Goal: Transaction & Acquisition: Purchase product/service

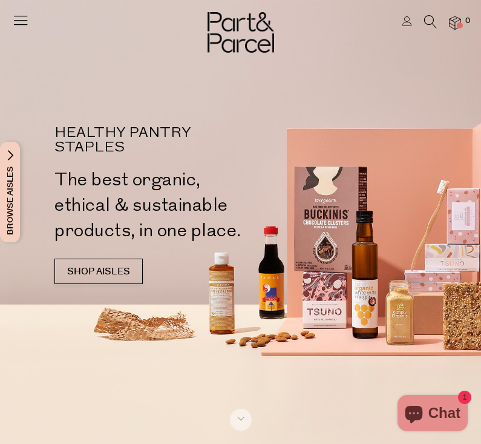
click at [263, 438] on div at bounding box center [240, 222] width 481 height 444
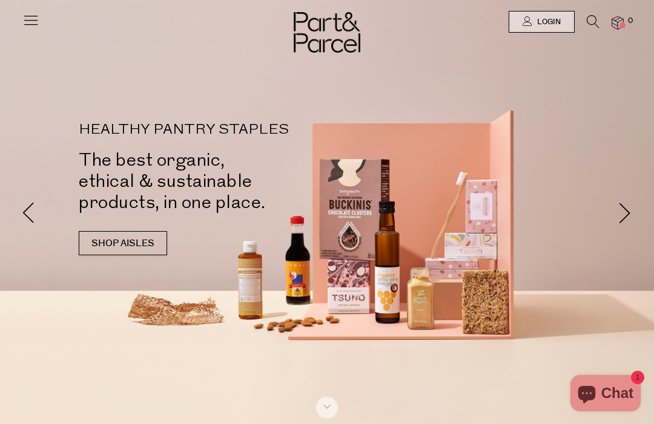
click at [130, 231] on link "SHOP AISLES" at bounding box center [123, 243] width 88 height 24
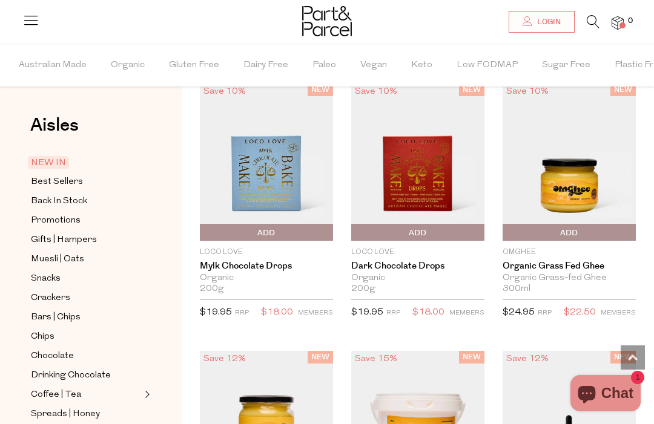
scroll to position [979, 0]
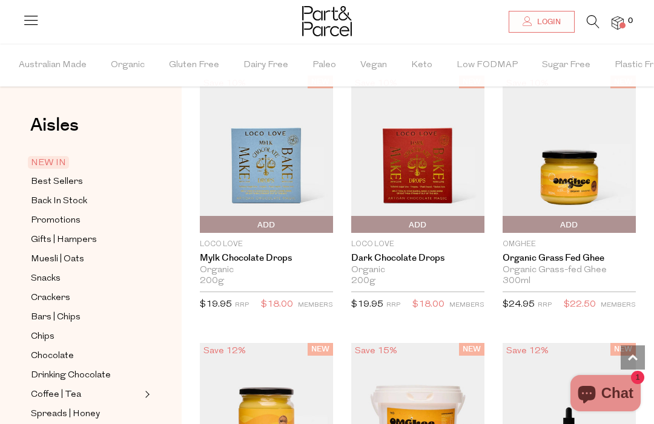
click at [433, 223] on img at bounding box center [417, 154] width 133 height 157
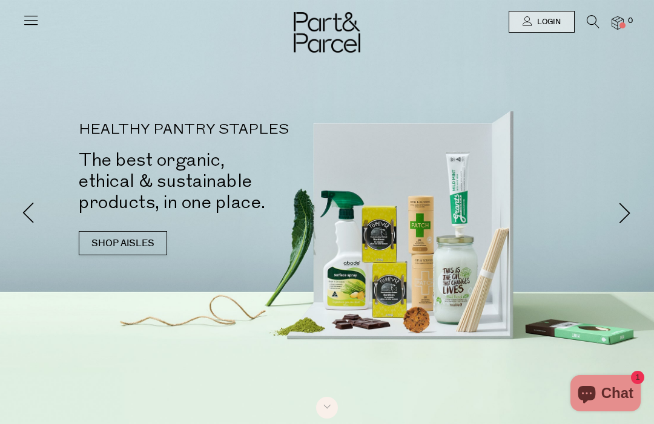
click at [121, 231] on link "SHOP AISLES" at bounding box center [123, 243] width 88 height 24
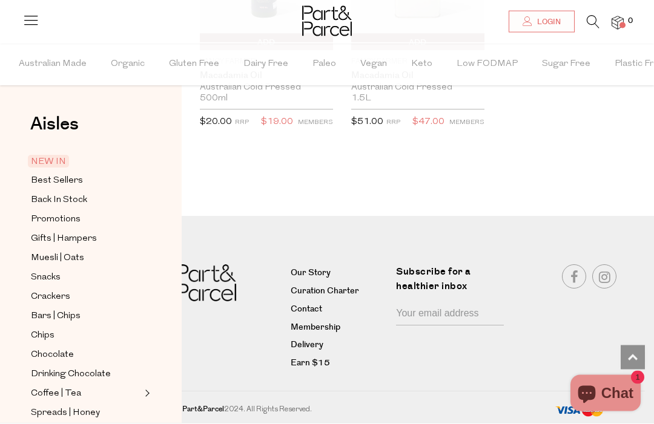
scroll to position [2789, 0]
click at [57, 184] on span "Best Sellers" at bounding box center [57, 182] width 52 height 15
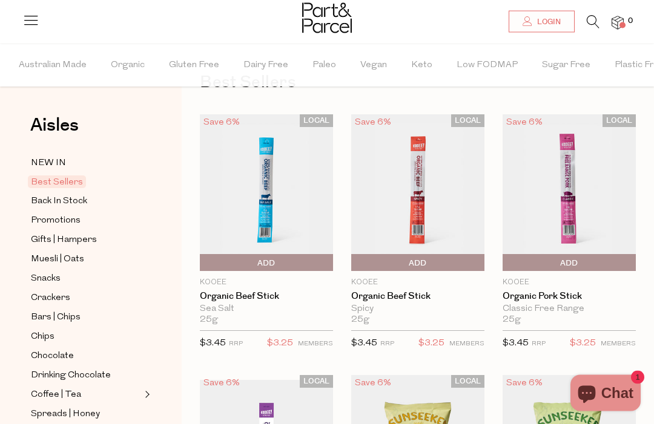
scroll to position [44, 0]
click at [425, 182] on img at bounding box center [417, 192] width 133 height 157
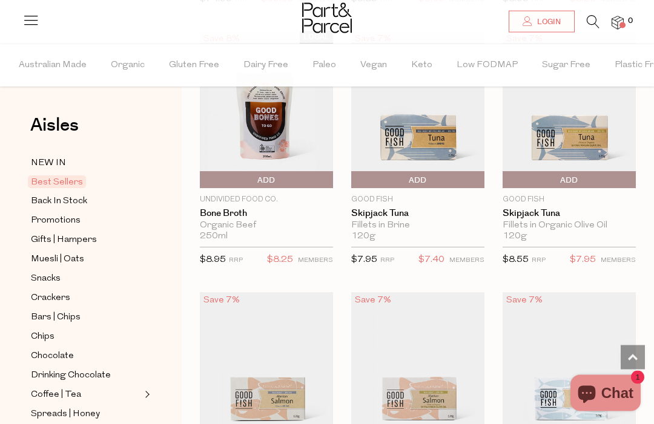
scroll to position [1190, 0]
click at [631, 336] on img at bounding box center [568, 370] width 133 height 157
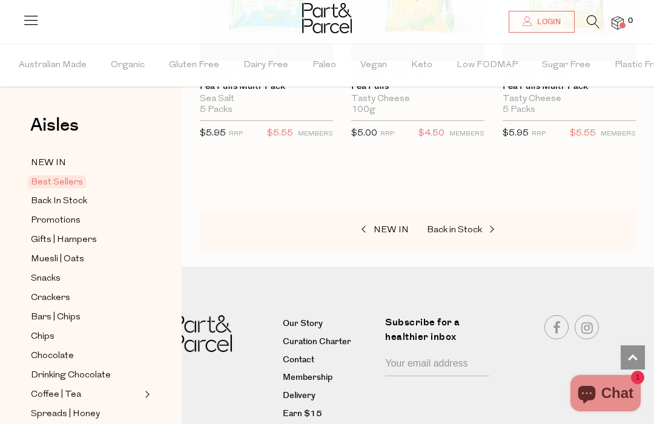
scroll to position [3670, 0]
click at [454, 226] on span "Back in Stock" at bounding box center [454, 230] width 55 height 9
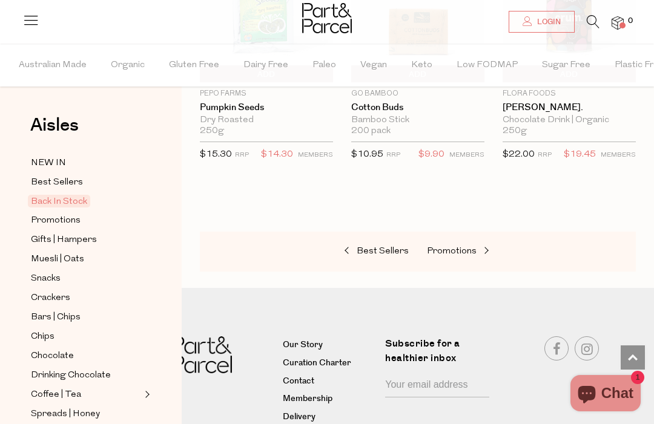
scroll to position [763, 0]
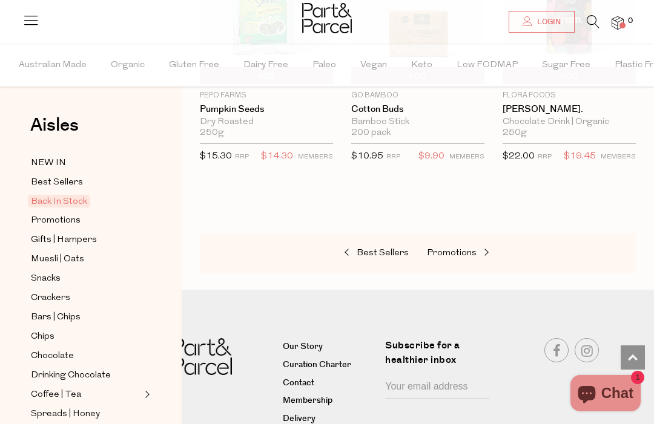
click at [447, 251] on span "Promotions" at bounding box center [452, 253] width 50 height 9
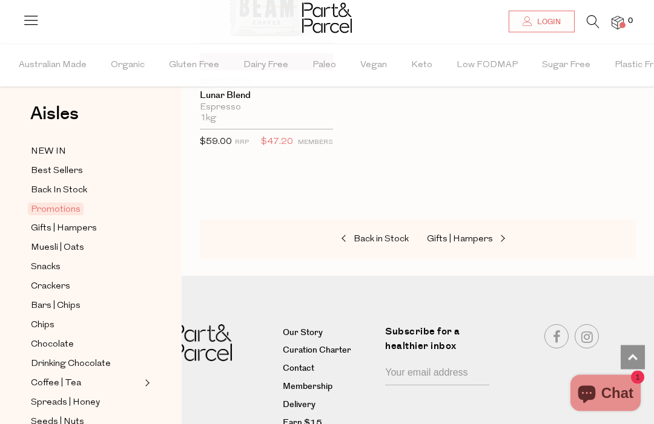
scroll to position [18, 0]
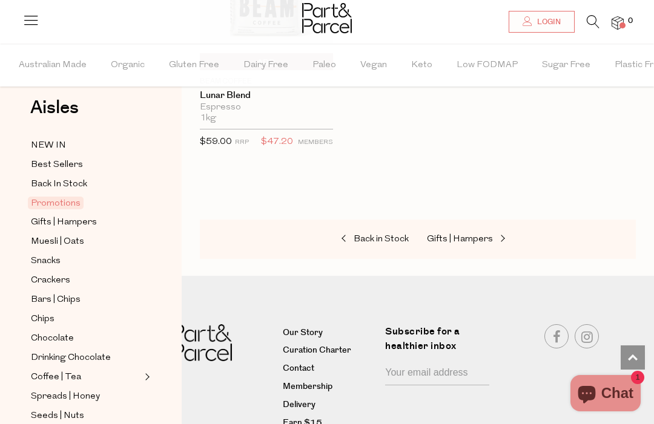
click at [50, 335] on span "Chocolate" at bounding box center [52, 339] width 43 height 15
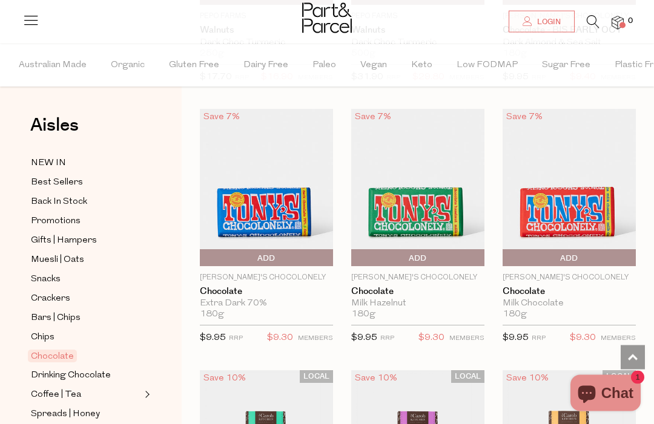
scroll to position [3499, 0]
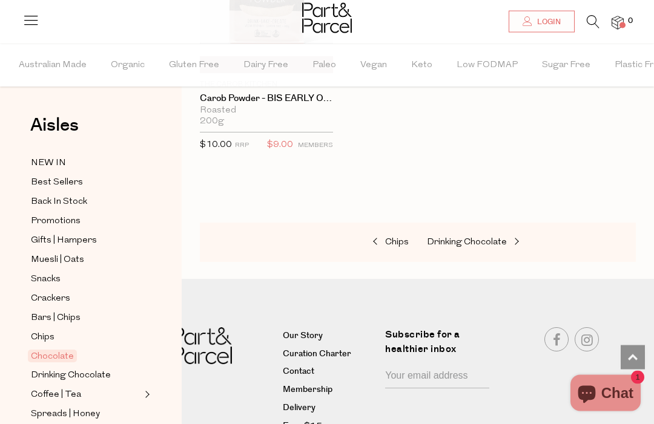
scroll to position [5234, 0]
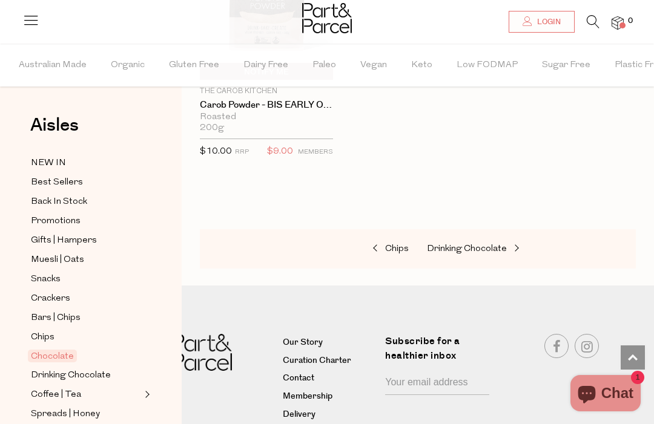
click at [50, 388] on span "Coffee | Tea" at bounding box center [56, 395] width 50 height 15
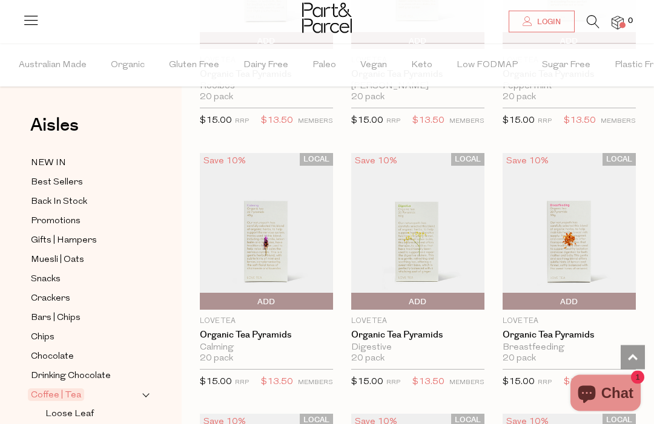
scroll to position [790, 0]
